Goal: Transaction & Acquisition: Purchase product/service

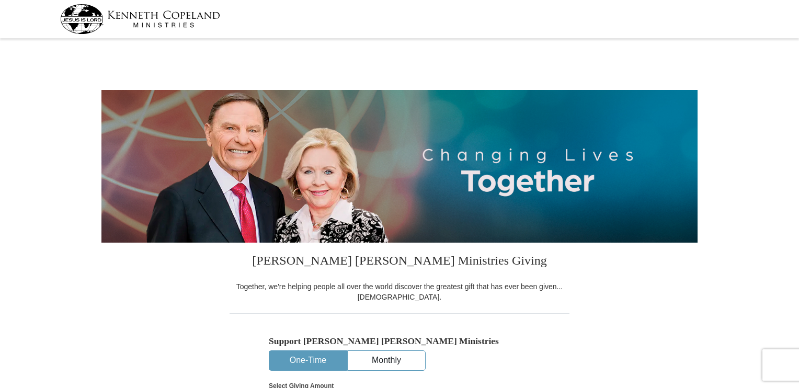
select select "GA"
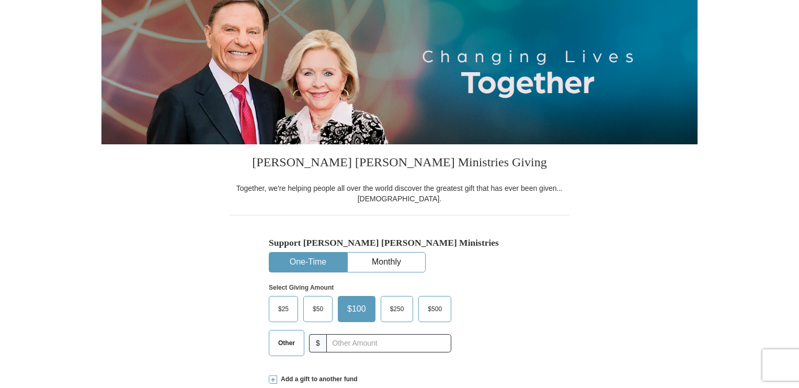
scroll to position [104, 0]
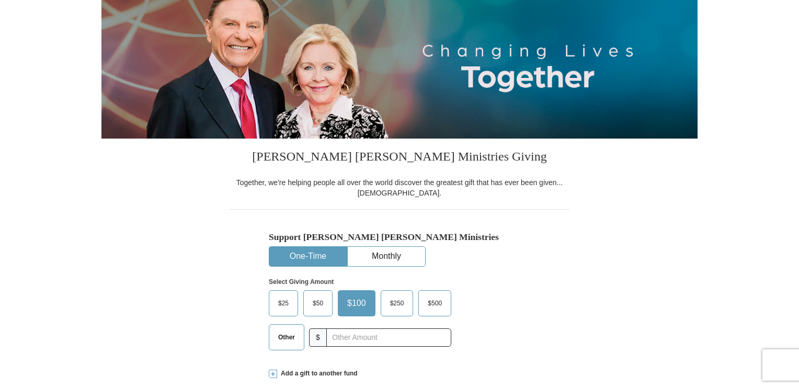
click at [330, 261] on button "One-Time" at bounding box center [307, 256] width 77 height 19
click at [289, 341] on span "Other" at bounding box center [286, 337] width 27 height 16
click at [0, 0] on input "Other" at bounding box center [0, 0] width 0 height 0
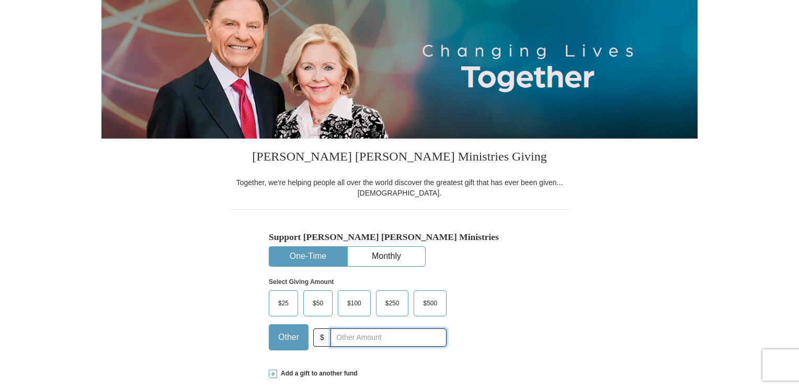
click at [353, 335] on input "text" at bounding box center [388, 337] width 116 height 18
type input "40"
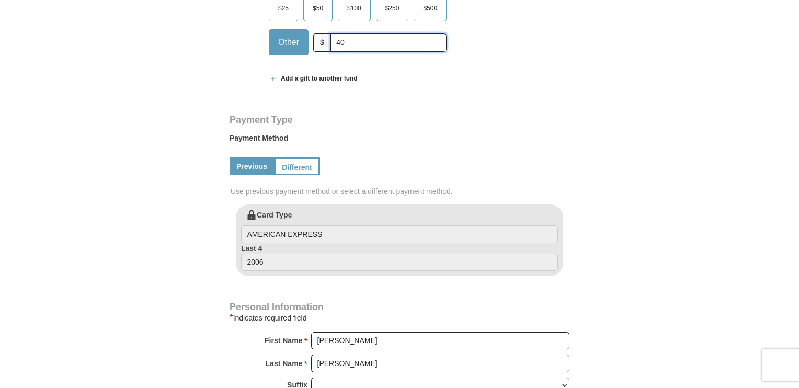
scroll to position [424, 0]
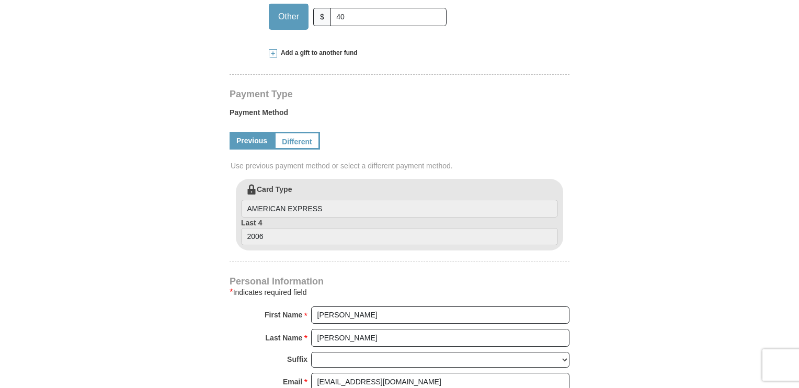
click at [258, 145] on link "Previous" at bounding box center [251, 141] width 44 height 18
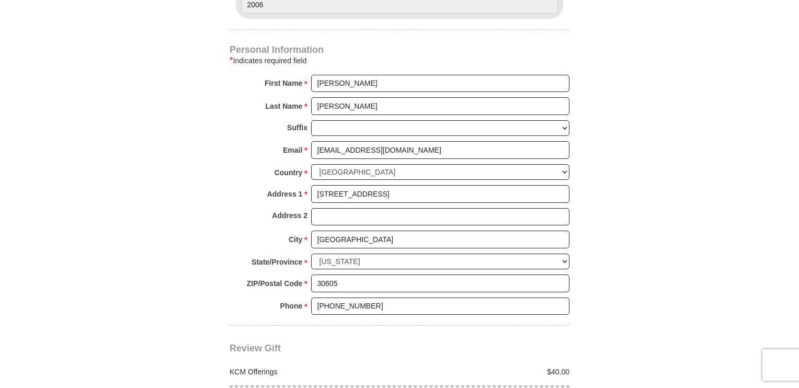
scroll to position [657, 0]
click at [364, 83] on input "[PERSON_NAME]" at bounding box center [440, 83] width 258 height 18
type input "[PERSON_NAME] and [PERSON_NAME]"
click at [373, 109] on input "[PERSON_NAME]" at bounding box center [440, 106] width 258 height 18
type input "[PERSON_NAME]"
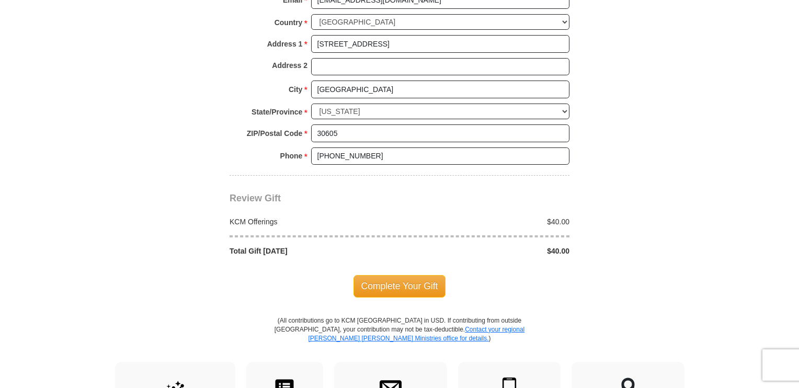
scroll to position [807, 0]
click at [406, 276] on span "Complete Your Gift" at bounding box center [399, 285] width 93 height 22
